Goal: Check status: Check status

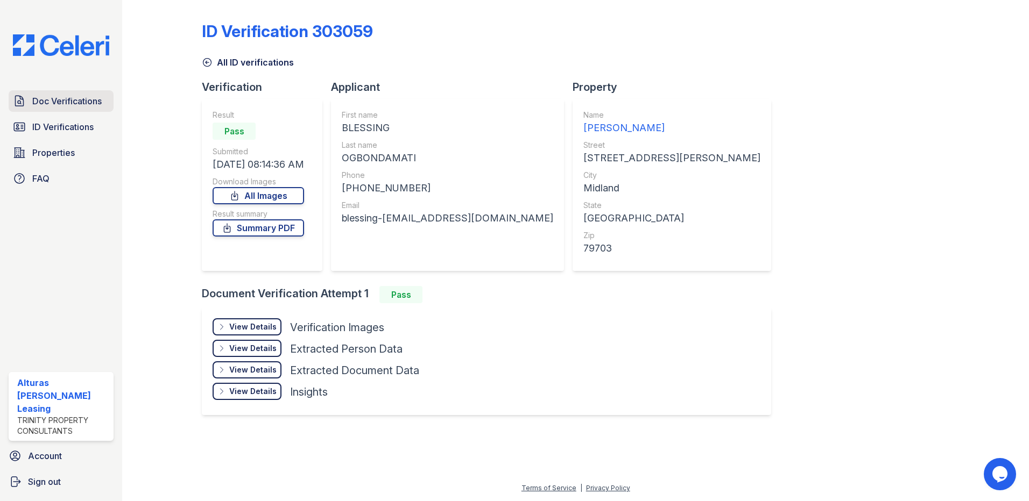
click at [96, 96] on span "Doc Verifications" at bounding box center [66, 101] width 69 height 13
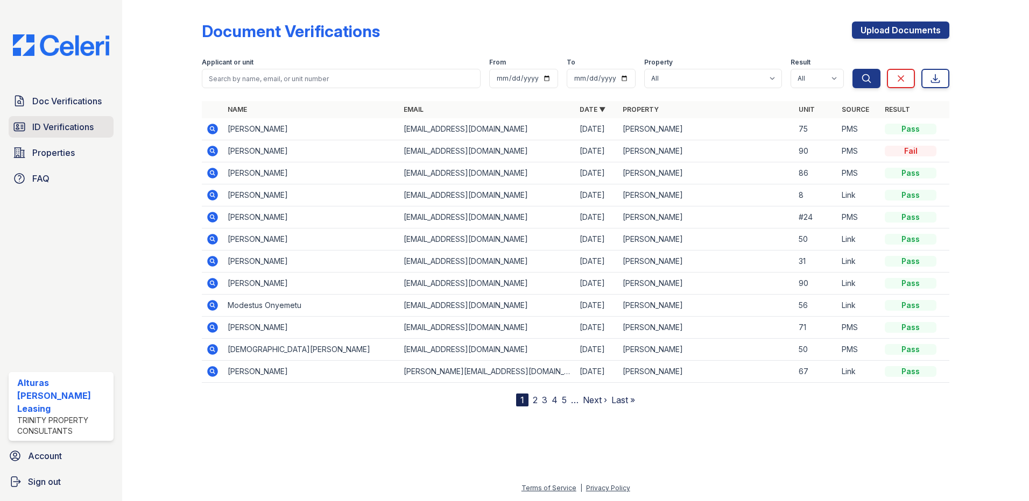
click at [85, 130] on span "ID Verifications" at bounding box center [62, 127] width 61 height 13
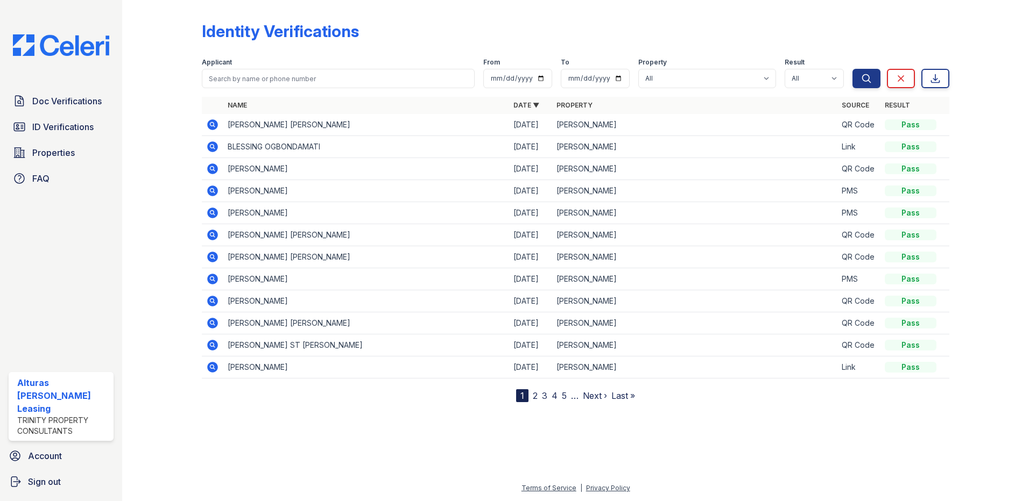
click at [211, 145] on icon at bounding box center [212, 146] width 13 height 13
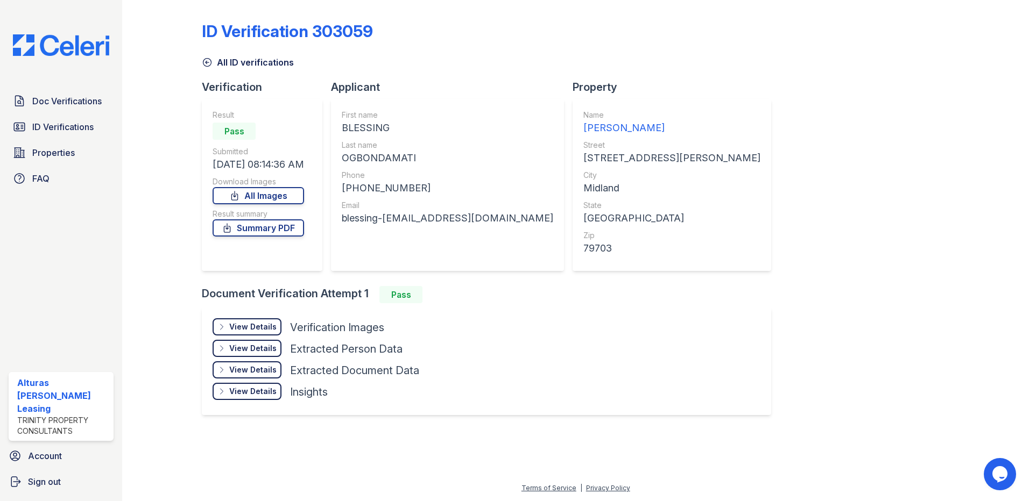
click at [244, 324] on div "View Details" at bounding box center [252, 327] width 47 height 11
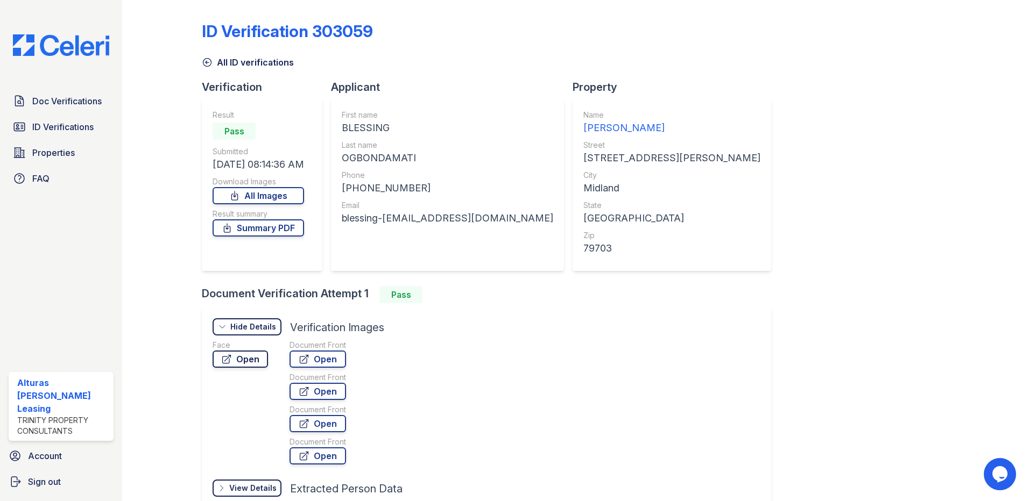
click at [251, 356] on link "Open" at bounding box center [240, 359] width 55 height 17
click at [334, 359] on link "Open" at bounding box center [317, 359] width 56 height 17
click at [324, 390] on link "Open" at bounding box center [317, 391] width 56 height 17
click at [314, 423] on link "Open" at bounding box center [317, 423] width 56 height 17
click at [303, 458] on icon at bounding box center [304, 456] width 11 height 11
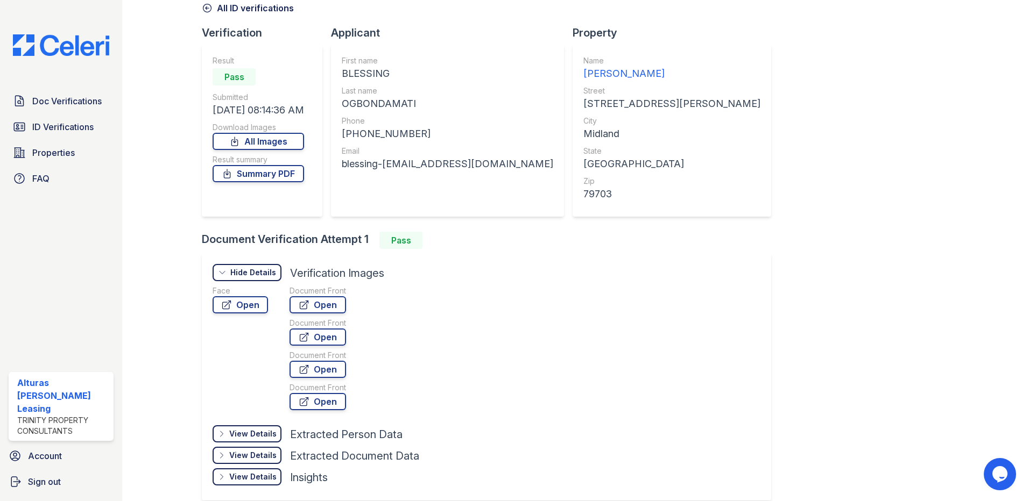
scroll to position [105, 0]
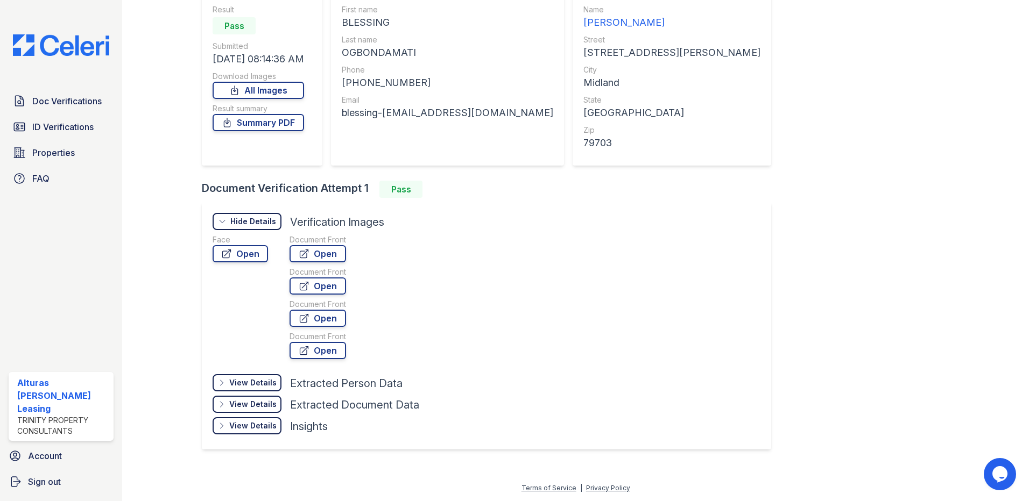
click at [267, 405] on div "View Details" at bounding box center [252, 404] width 47 height 11
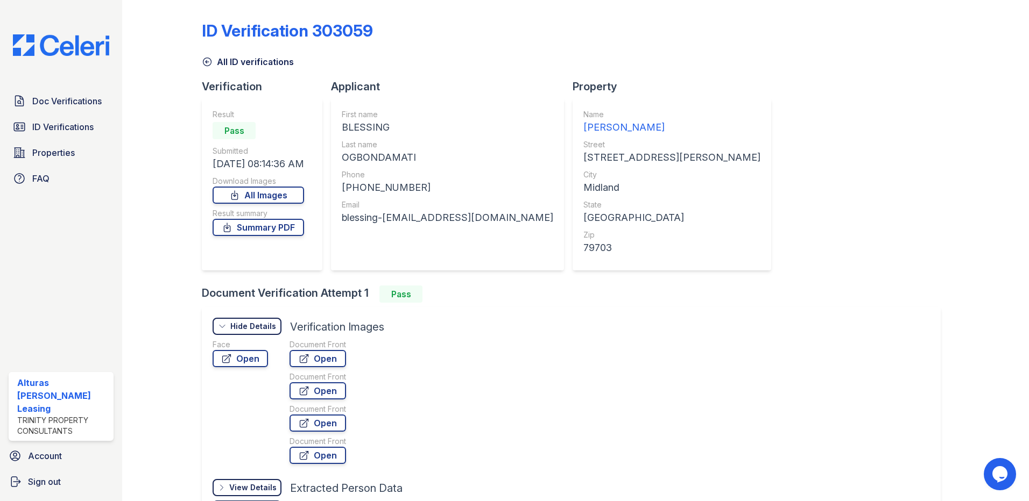
scroll to position [0, 0]
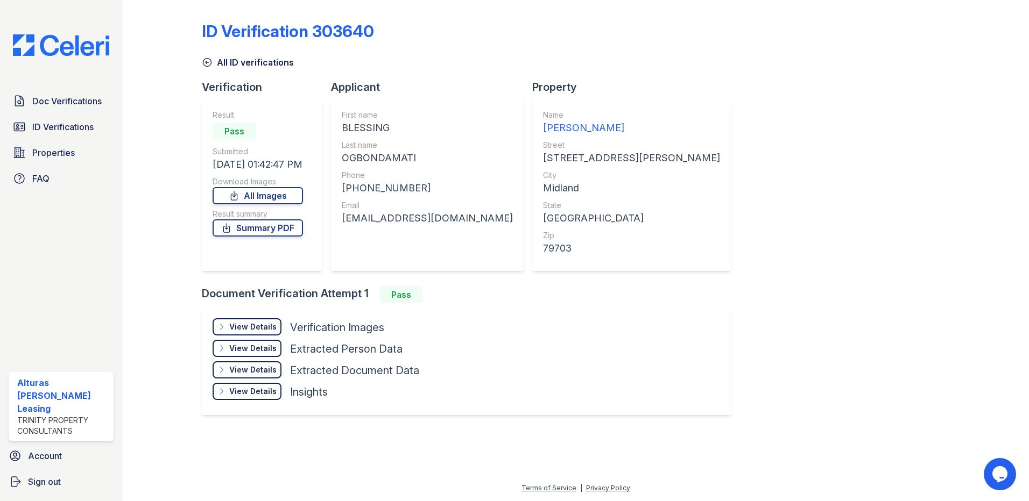
click at [223, 349] on icon at bounding box center [221, 348] width 9 height 9
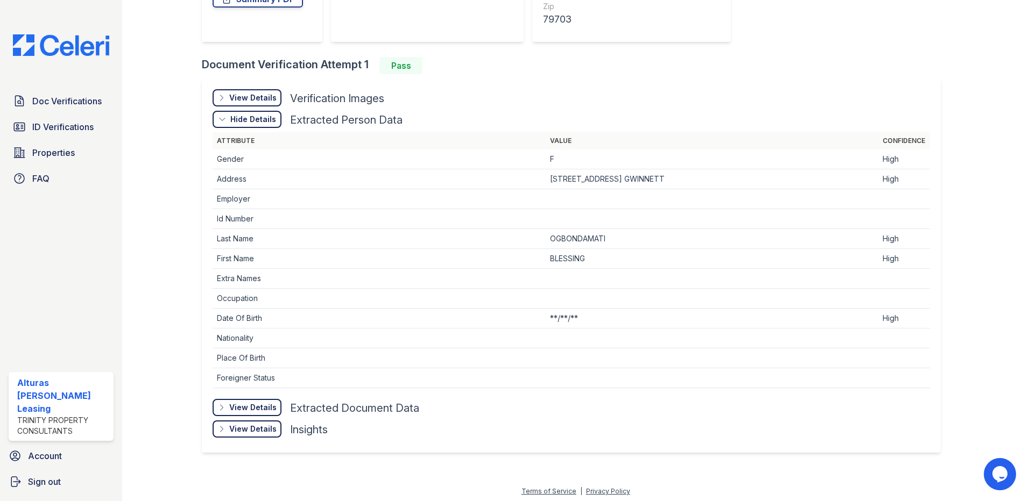
scroll to position [232, 0]
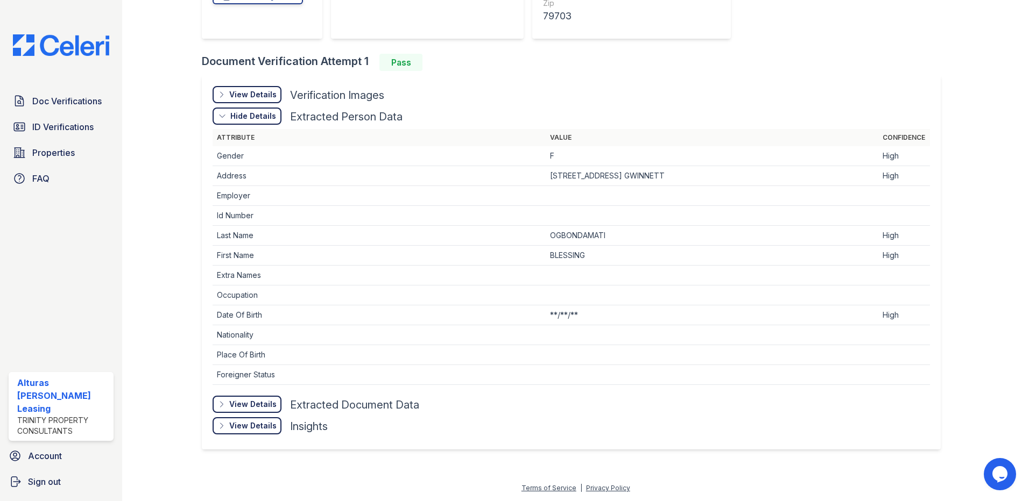
click at [238, 403] on div "View Details" at bounding box center [252, 404] width 47 height 11
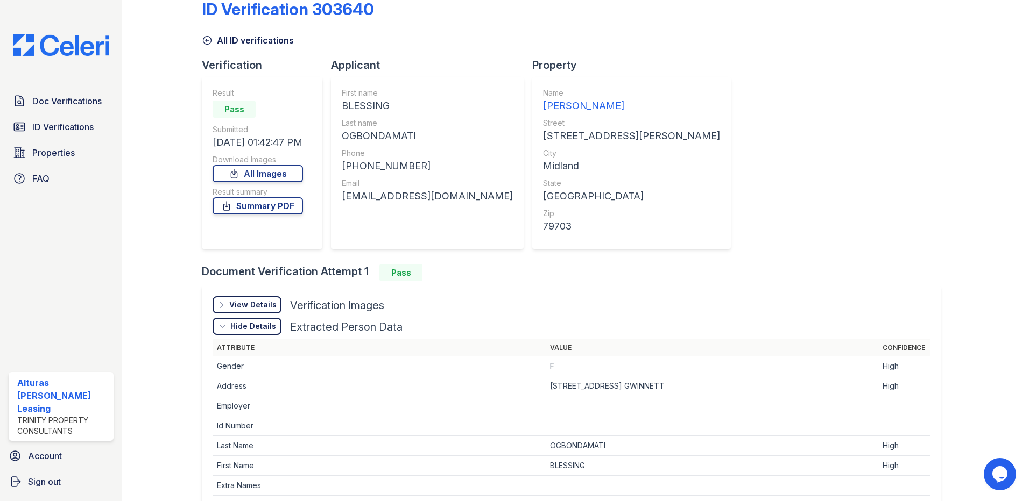
scroll to position [0, 0]
